Goal: Find contact information: Find contact information

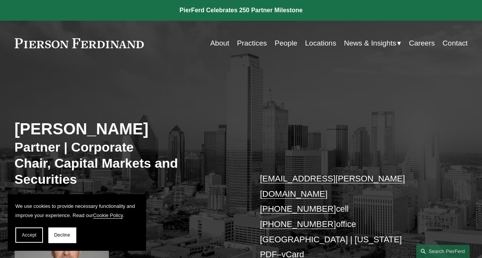
drag, startPoint x: 152, startPoint y: 44, endPoint x: 32, endPoint y: 55, distance: 120.9
click at [32, 55] on div "Skip to Content About Practices People Locations" at bounding box center [241, 43] width 482 height 45
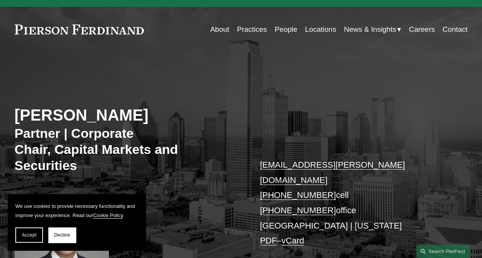
scroll to position [16, 0]
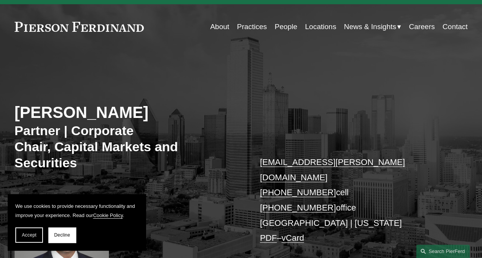
drag, startPoint x: 208, startPoint y: 164, endPoint x: 222, endPoint y: 190, distance: 29.8
click at [222, 190] on div "[PERSON_NAME] Partner | Corporate Chair, Capital Markets and Securities [EMAIL_…" at bounding box center [241, 179] width 482 height 231
click at [458, 131] on div "[PERSON_NAME] Partner | Corporate Chair, Capital Markets and Securities [EMAIL_…" at bounding box center [241, 179] width 482 height 231
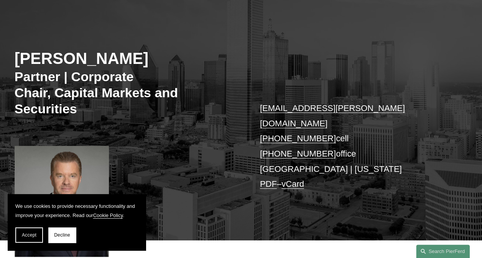
scroll to position [0, 0]
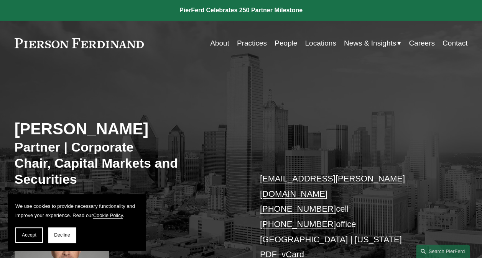
click at [315, 41] on link "Locations" at bounding box center [320, 43] width 31 height 15
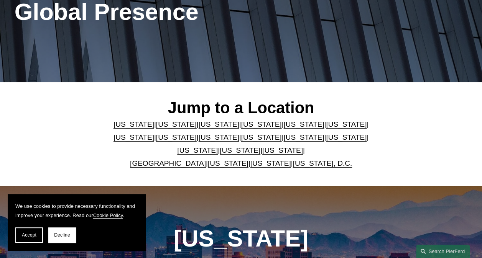
scroll to position [113, 0]
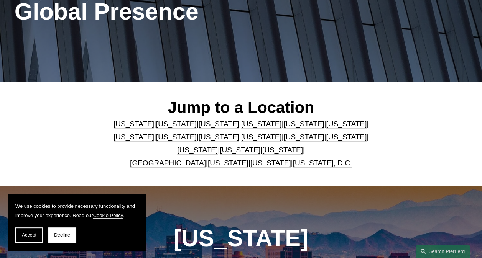
click at [262, 153] on link "[US_STATE]" at bounding box center [282, 150] width 41 height 8
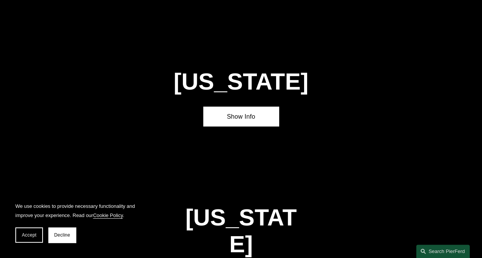
scroll to position [2232, 0]
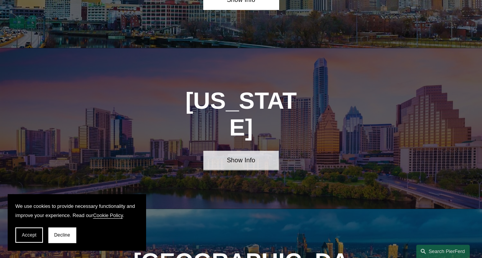
click at [248, 151] on link "Show Info" at bounding box center [241, 161] width 76 height 20
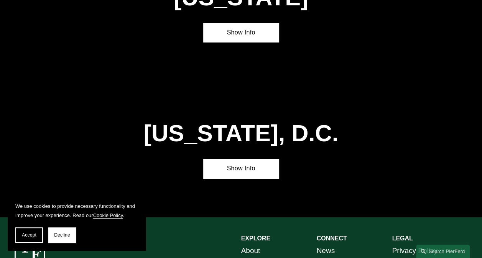
scroll to position [2945, 0]
